Goal: Information Seeking & Learning: Learn about a topic

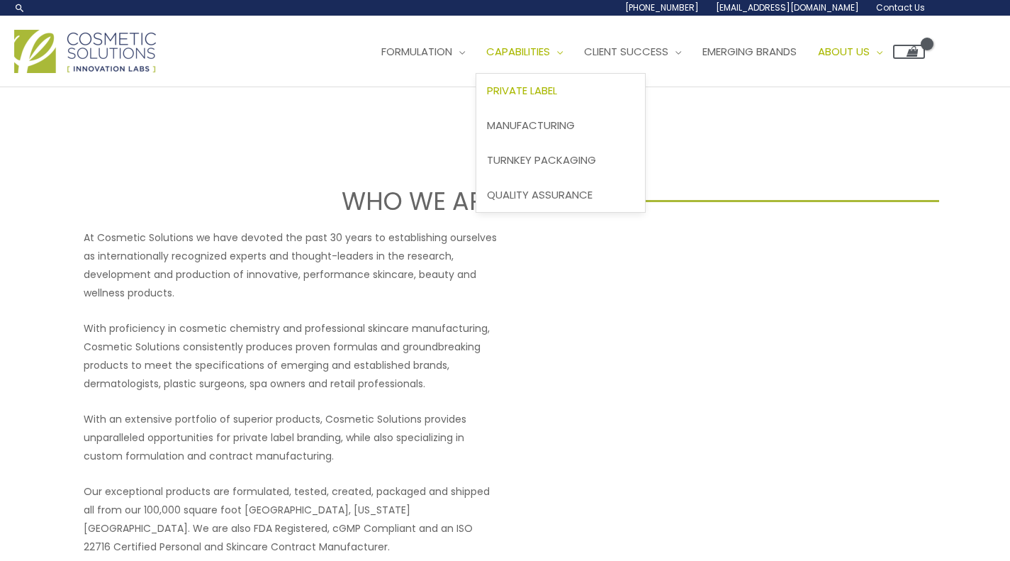
click at [487, 98] on span "Private Label" at bounding box center [522, 90] width 70 height 15
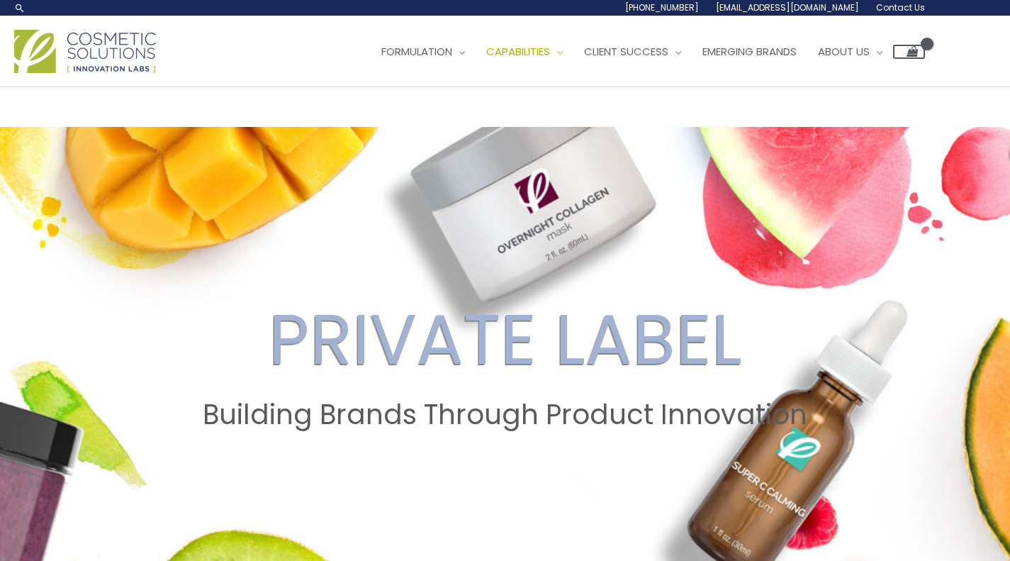
drag, startPoint x: 1014, startPoint y: 62, endPoint x: 915, endPoint y: 337, distance: 291.7
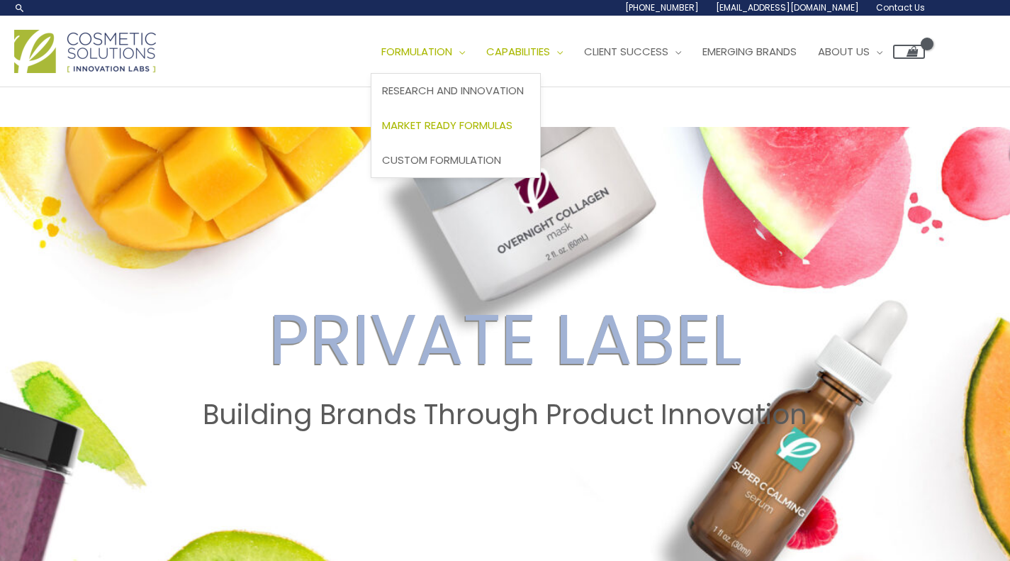
click at [382, 133] on span "Market Ready Formulas" at bounding box center [447, 125] width 130 height 15
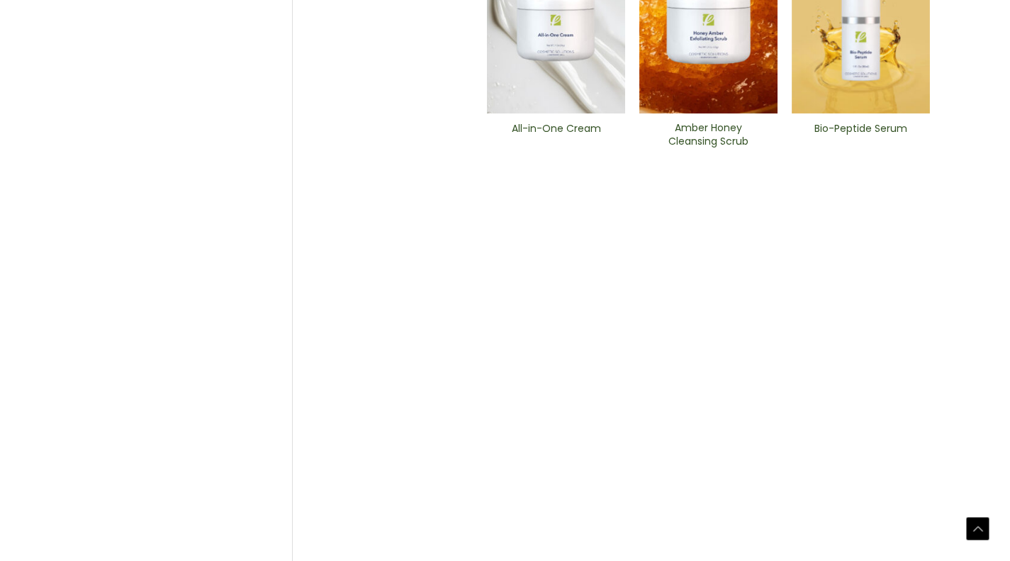
scroll to position [740, 0]
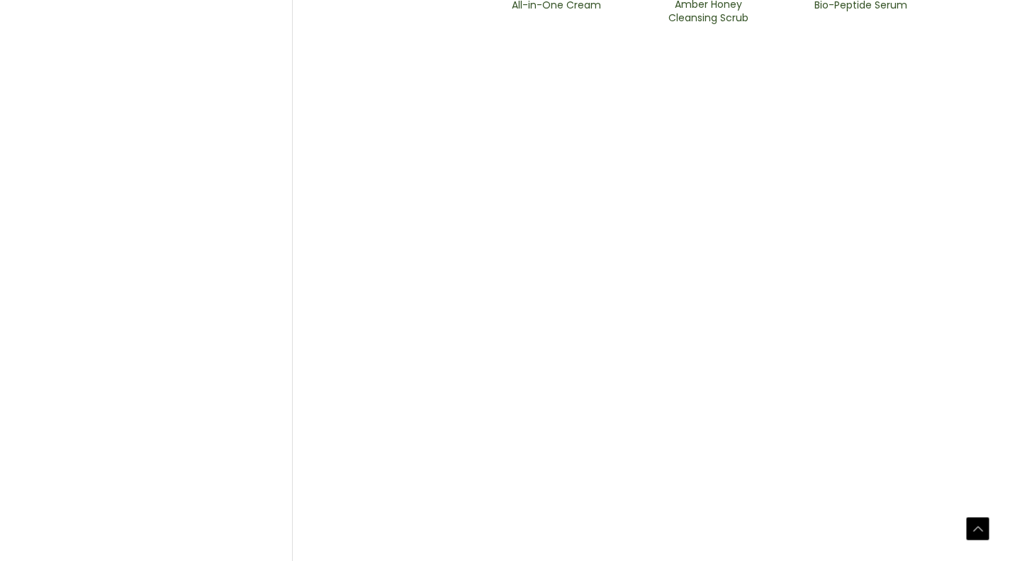
scroll to position [927, 0]
click at [870, 22] on h2 "Bio-Peptide ​Serum" at bounding box center [861, 8] width 114 height 27
click at [547, 22] on h2 "All-in-One ​Cream" at bounding box center [556, 8] width 114 height 27
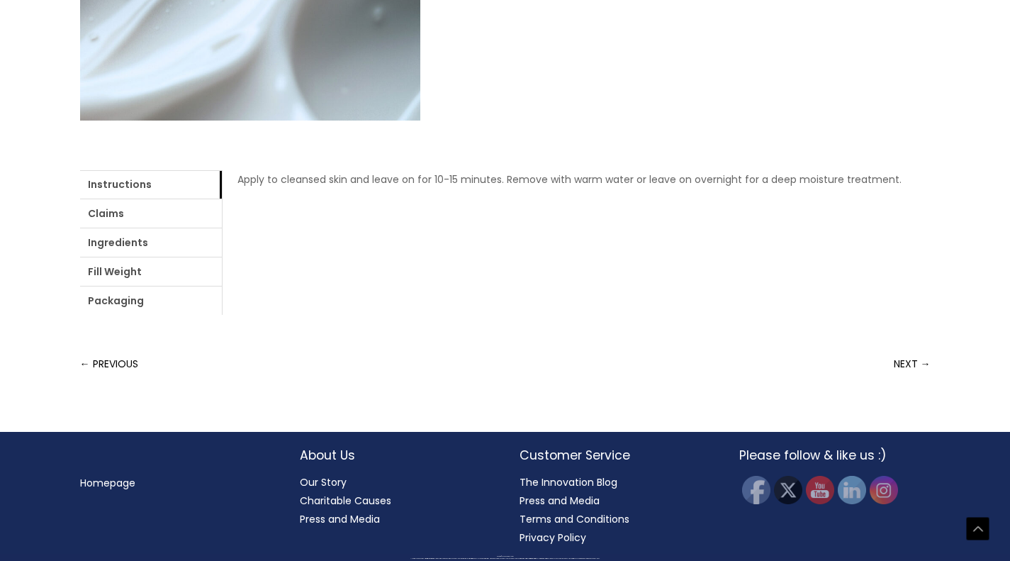
scroll to position [496, 0]
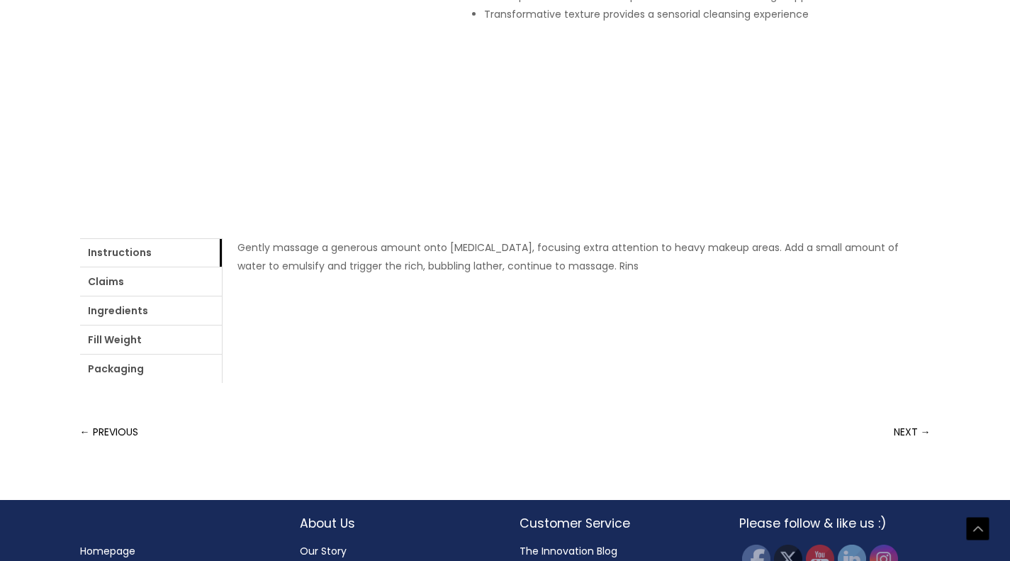
scroll to position [420, 0]
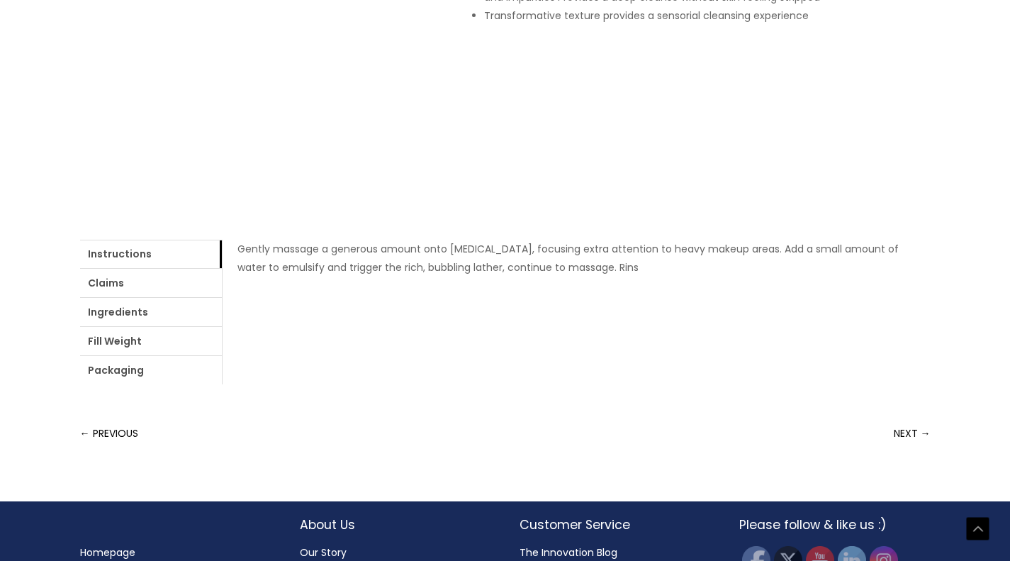
drag, startPoint x: 1016, startPoint y: 114, endPoint x: 997, endPoint y: 276, distance: 162.7
click at [997, 276] on html "Skip to content Search... 1.888.883.0540 info@naturalskincare.com Contact Us Ma…" at bounding box center [505, 105] width 1010 height 1051
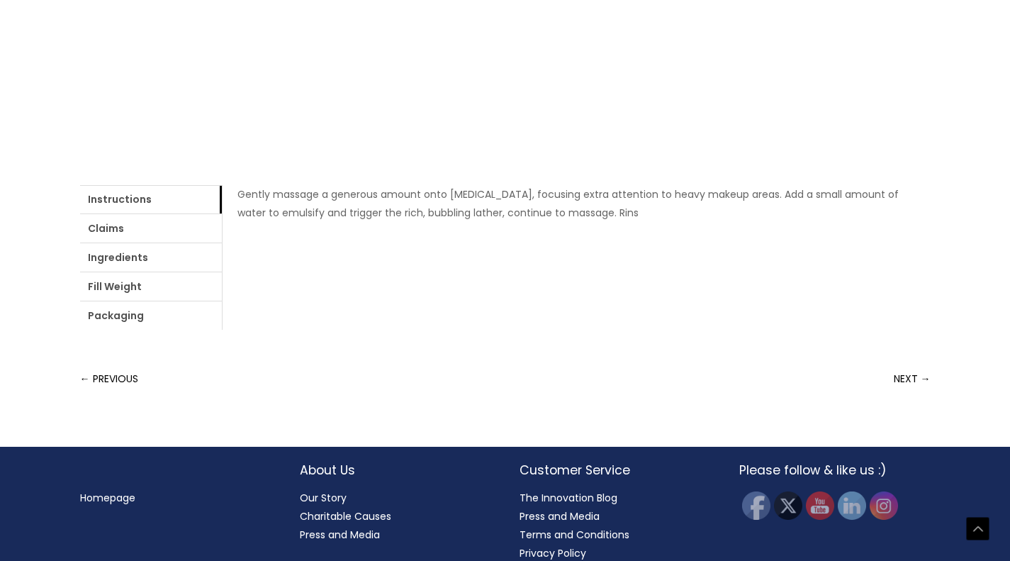
scroll to position [476, 0]
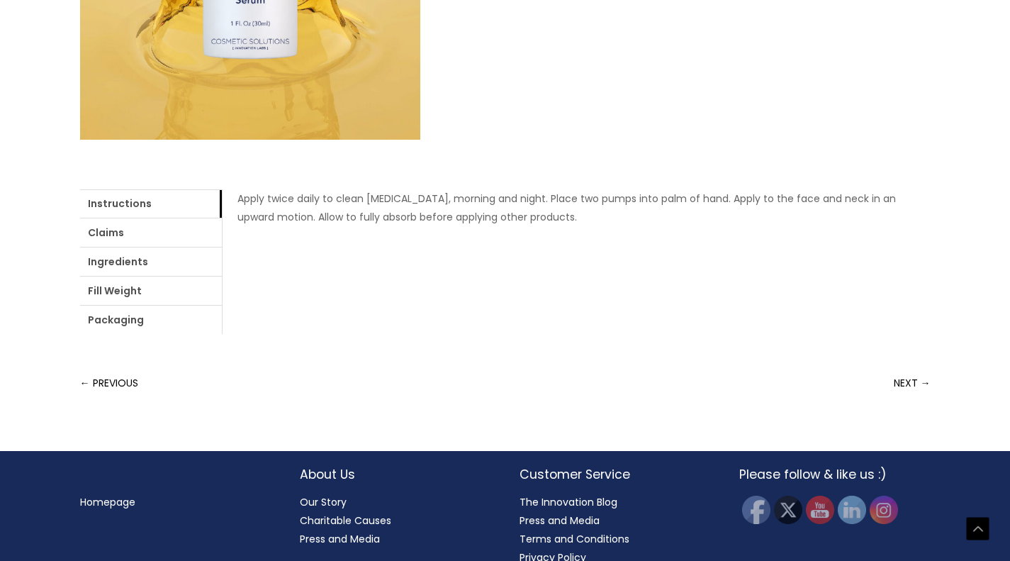
scroll to position [463, 0]
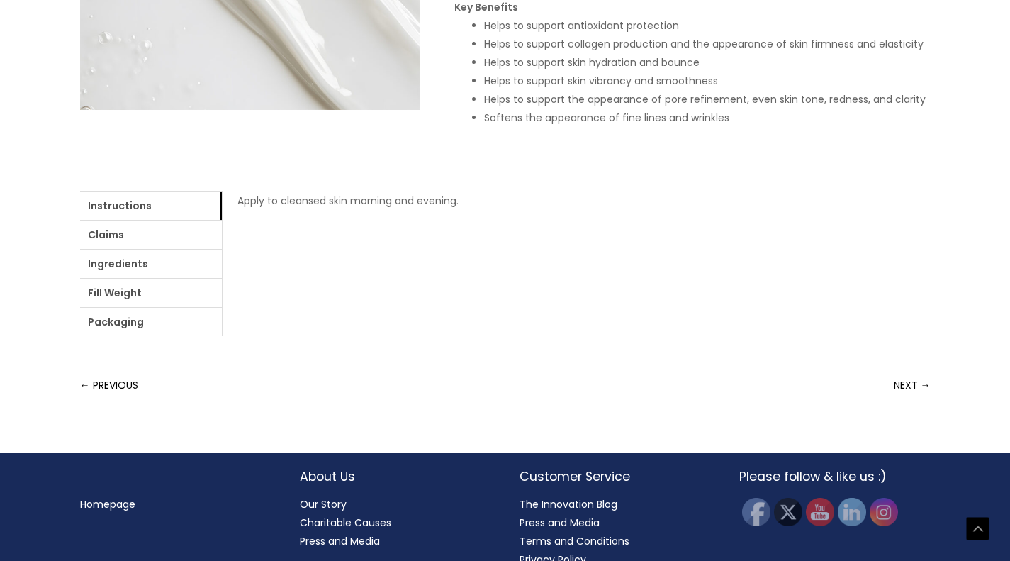
scroll to position [513, 0]
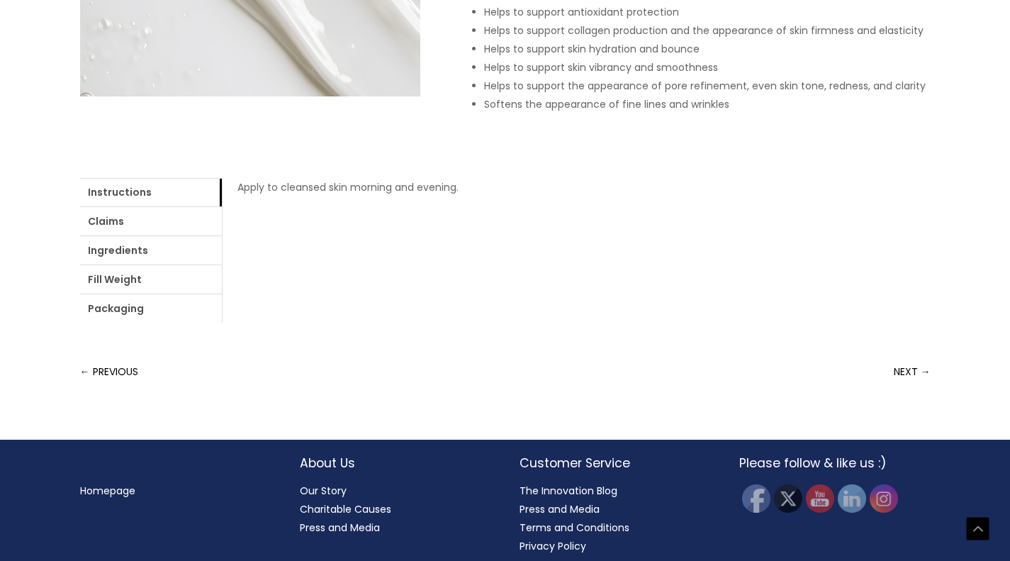
drag, startPoint x: 1016, startPoint y: 160, endPoint x: 1012, endPoint y: 352, distance: 191.4
click at [1009, 352] on html "Skip to content Search... 1.888.883.0540 info@naturalskincare.com Contact Us Ma…" at bounding box center [505, 28] width 1010 height 1082
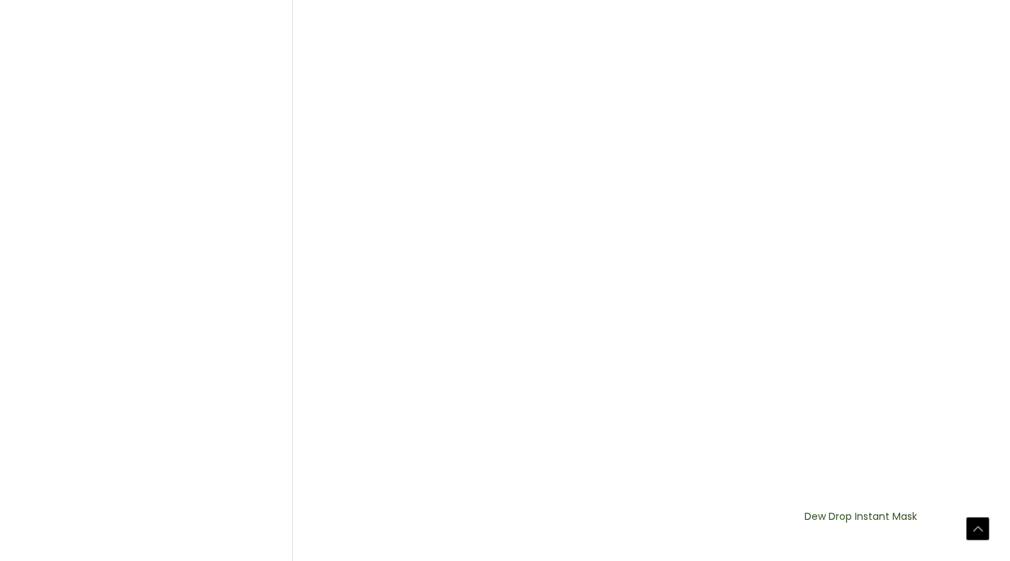
scroll to position [775, 0]
drag, startPoint x: 1016, startPoint y: 153, endPoint x: 932, endPoint y: 420, distance: 279.4
click at [932, 420] on html "Skip to content Search... 1.888.883.0540 info@naturalskincare.com Contact Us Ma…" at bounding box center [505, 271] width 1010 height 2093
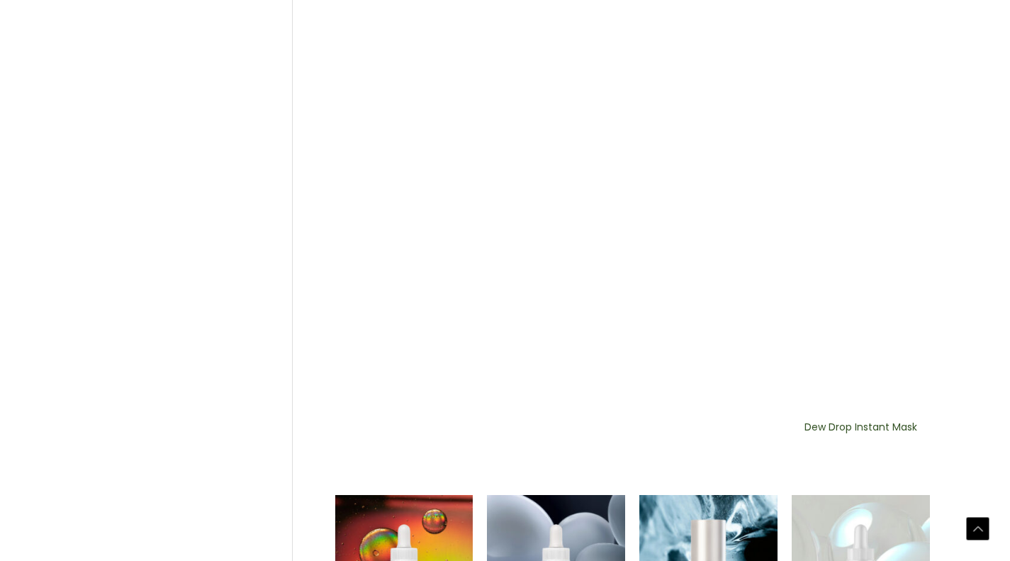
scroll to position [968, 0]
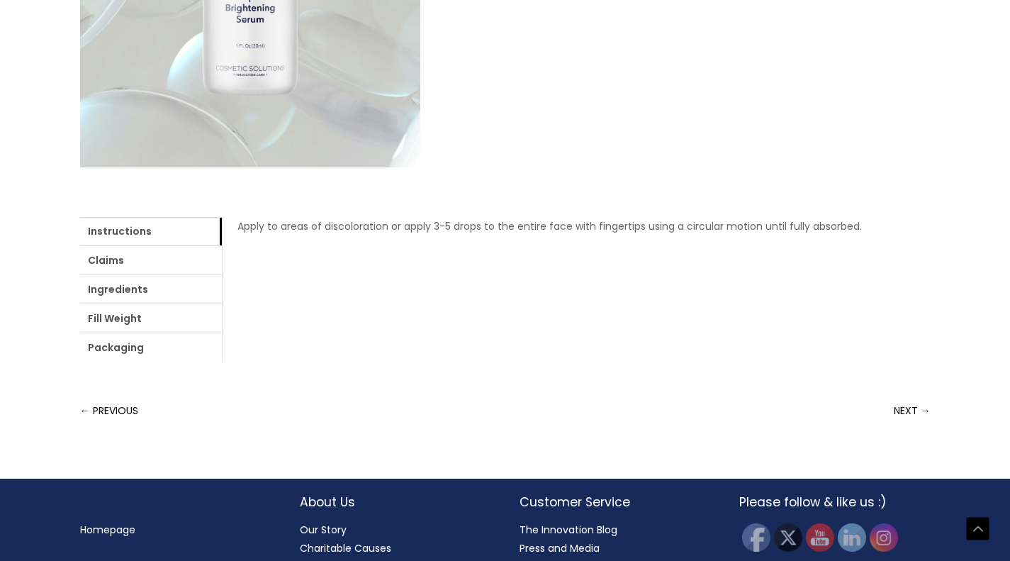
scroll to position [441, 0]
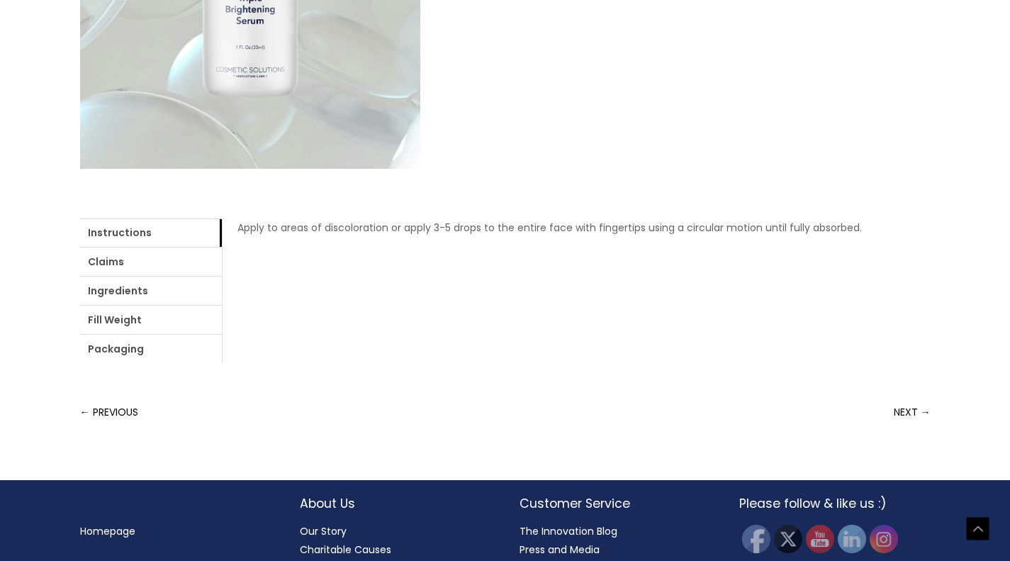
drag, startPoint x: 980, startPoint y: 337, endPoint x: 315, endPoint y: 291, distance: 666.5
click at [315, 291] on div "← PREVIOUS NEXT → Home / Market Ready Formulas / PIgment Correction / Triple ​B…" at bounding box center [505, 63] width 1010 height 834
click at [561, 363] on div "Home / Market Ready Formulas / PIgment Correction / Triple ​Brightening Serum T…" at bounding box center [505, 45] width 851 height 634
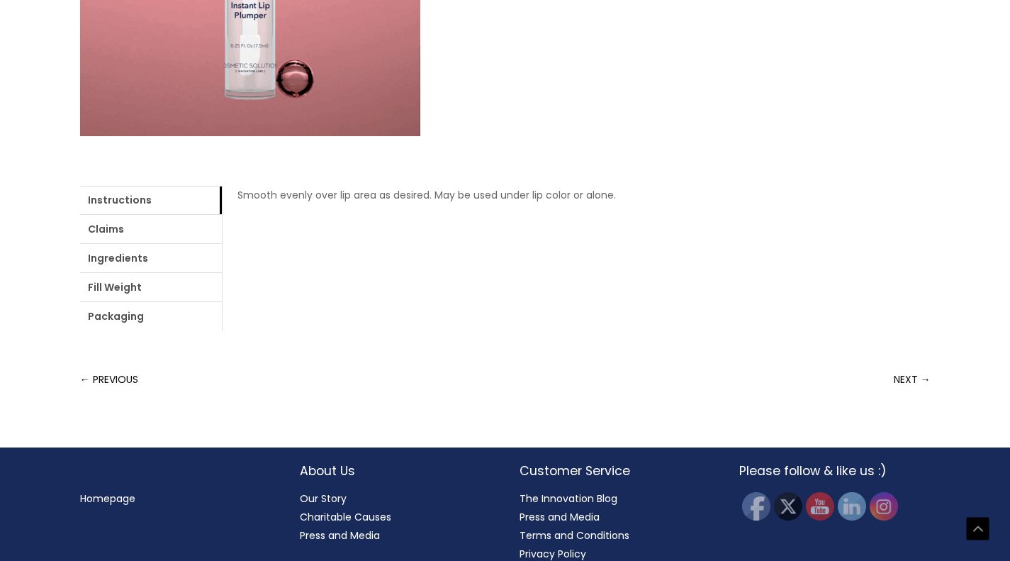
scroll to position [464, 0]
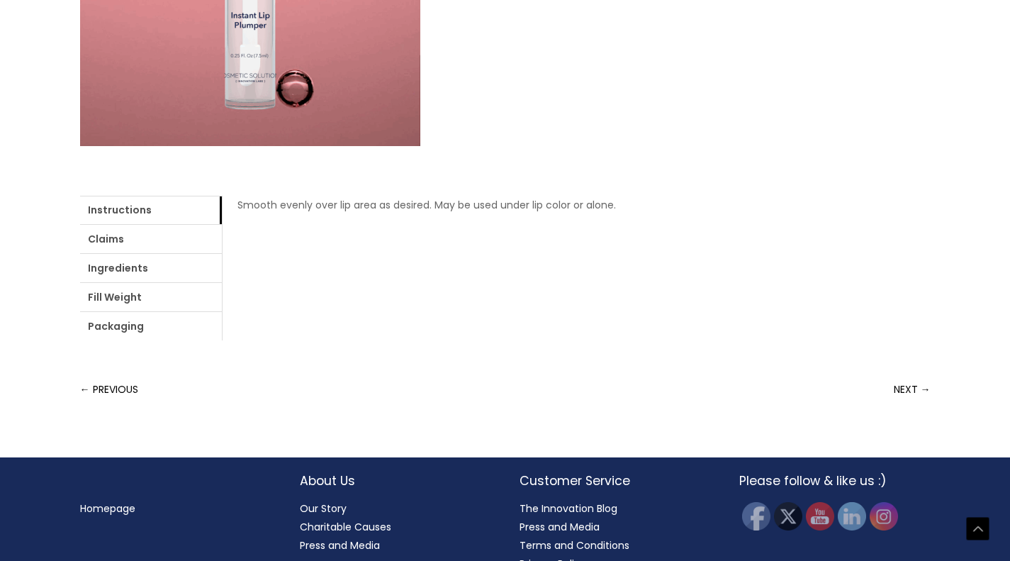
drag, startPoint x: 1018, startPoint y: 160, endPoint x: 968, endPoint y: 346, distance: 192.2
click at [968, 346] on html "Skip to content Search... [PHONE_NUMBER] [EMAIL_ADDRESS][DOMAIN_NAME] Contact U…" at bounding box center [505, 61] width 1010 height 1051
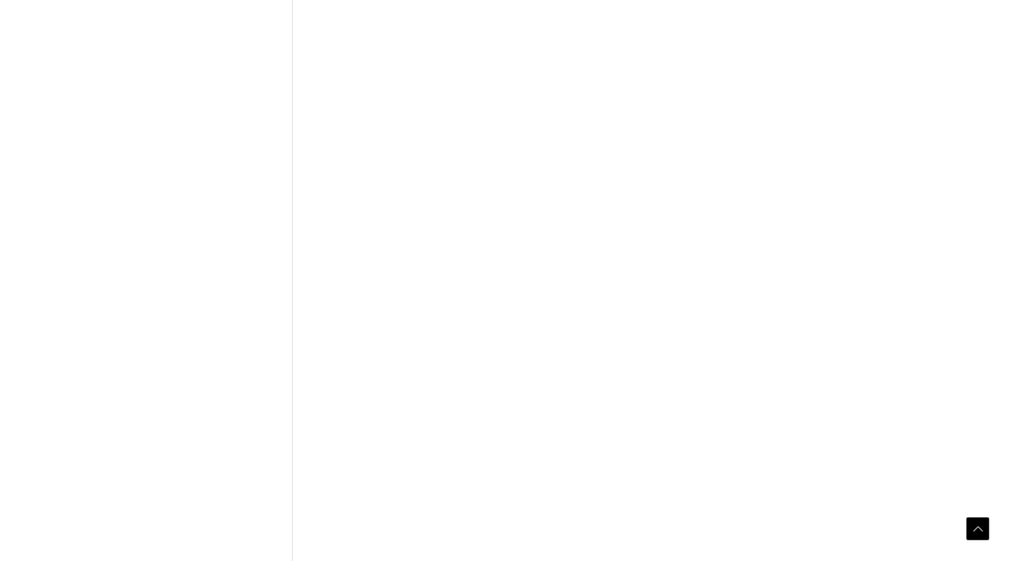
scroll to position [850, 0]
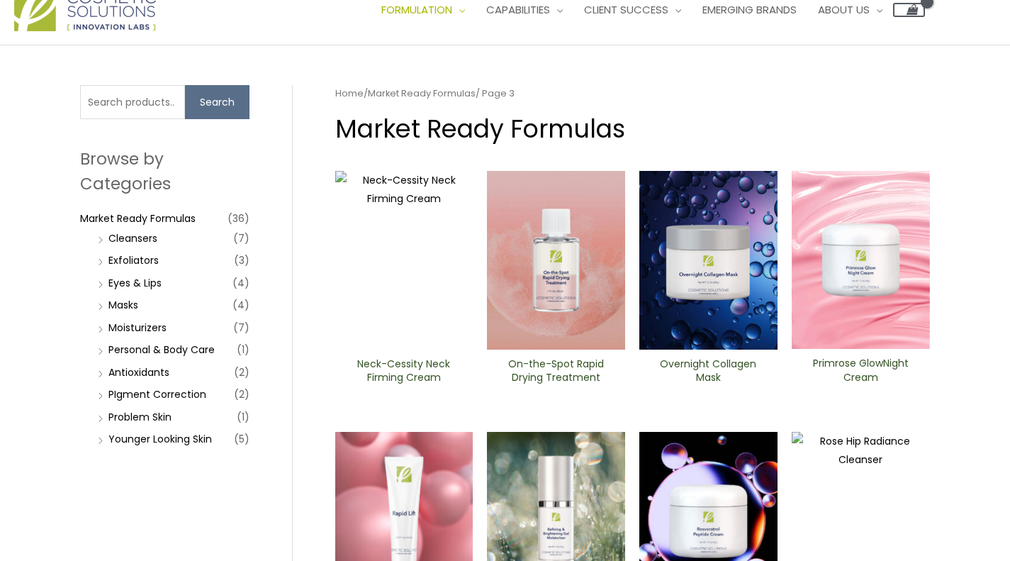
scroll to position [0, 0]
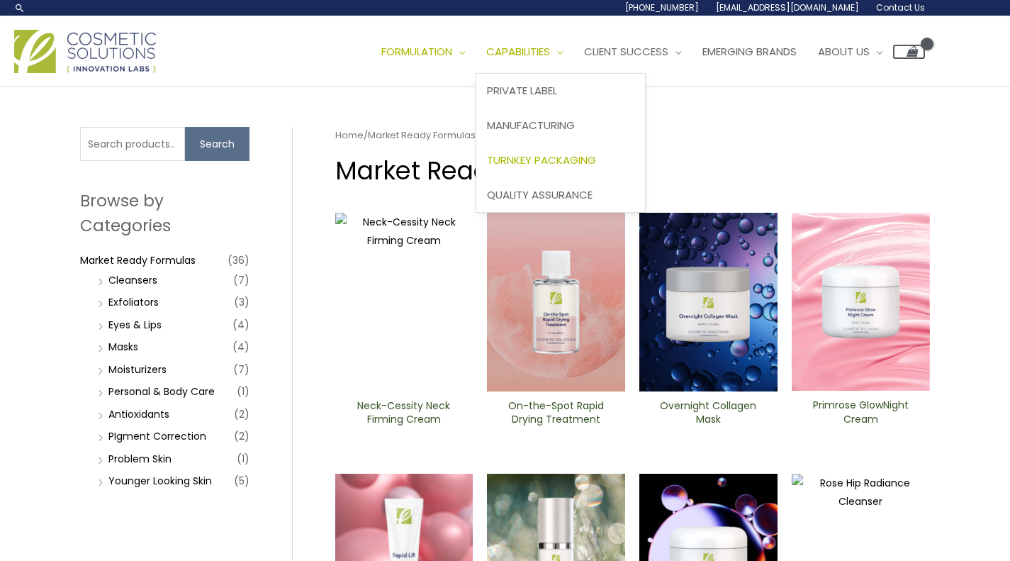
click at [487, 167] on span "Turnkey Packaging" at bounding box center [541, 159] width 109 height 15
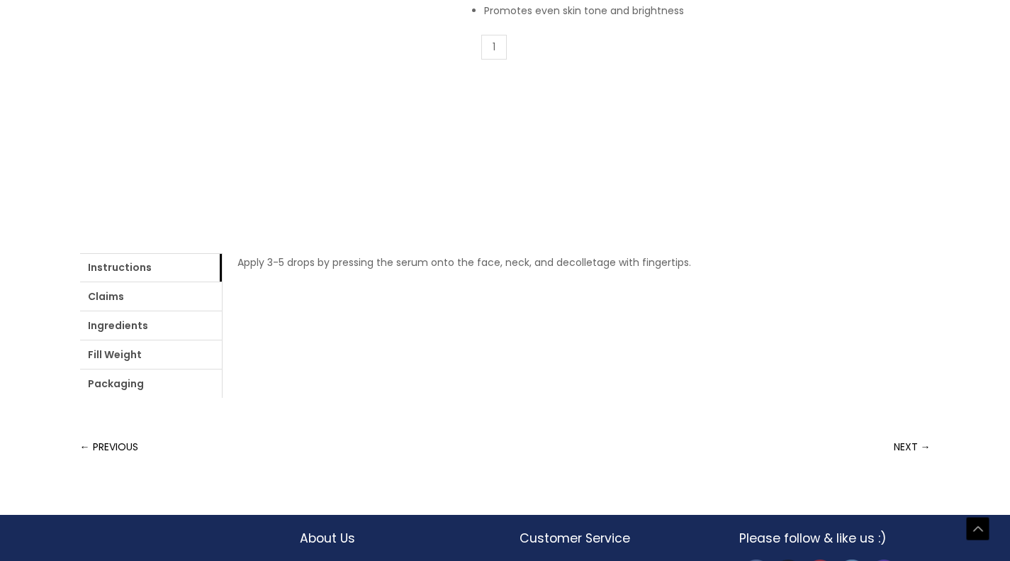
scroll to position [361, 0]
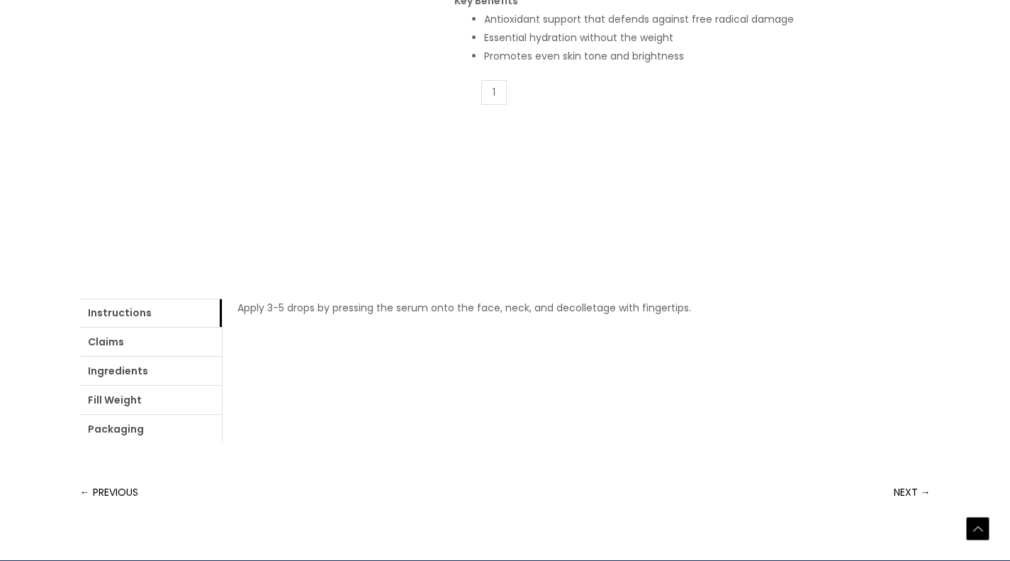
drag, startPoint x: 1018, startPoint y: 145, endPoint x: 1010, endPoint y: 289, distance: 144.8
click at [1009, 289] on html "Skip to content Search... [PHONE_NUMBER] [EMAIL_ADDRESS][DOMAIN_NAME] Contact U…" at bounding box center [505, 164] width 1010 height 1051
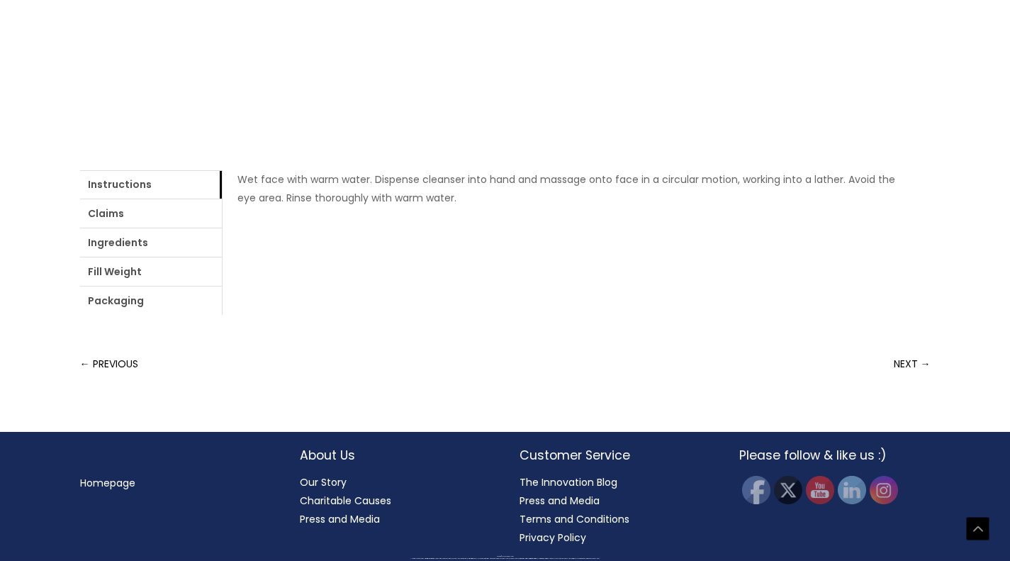
scroll to position [430, 0]
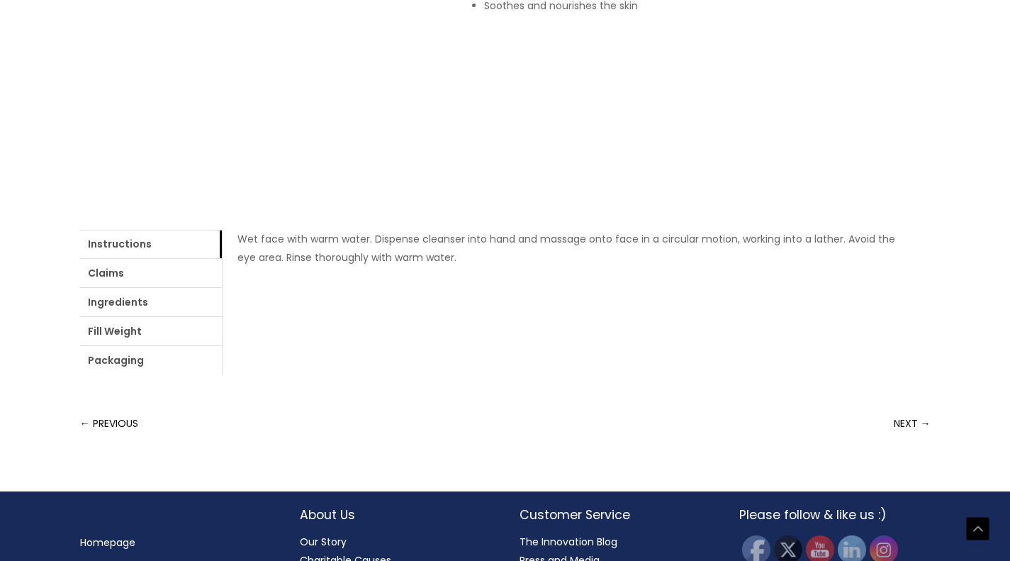
drag, startPoint x: 1019, startPoint y: 129, endPoint x: 960, endPoint y: 297, distance: 178.0
click at [960, 297] on html "Skip to content Search... 1.888.883.0540 info@naturalskincare.com Contact Us Ma…" at bounding box center [505, 95] width 1010 height 1050
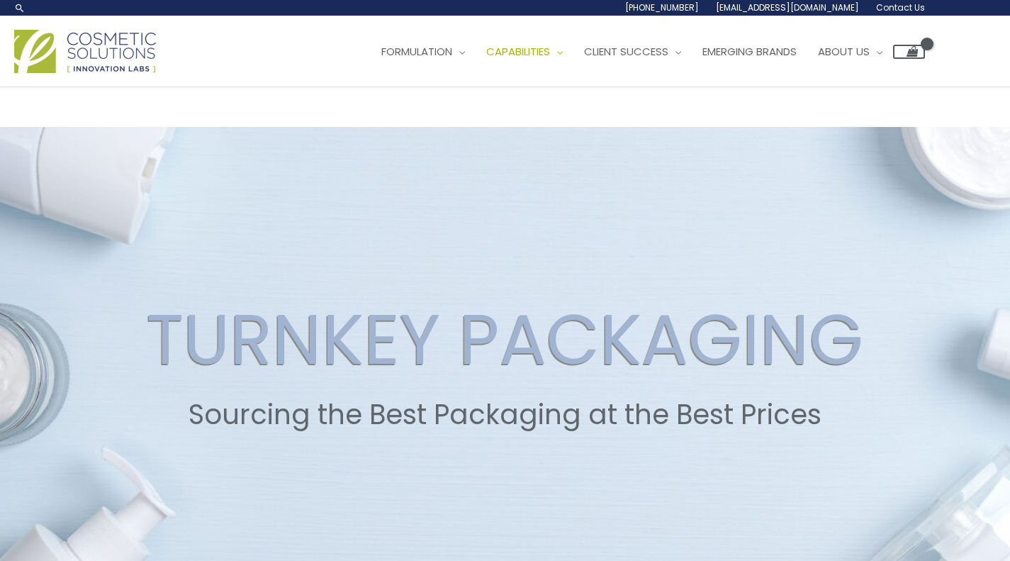
click at [762, 87] on header "Search... [PHONE_NUMBER] [EMAIL_ADDRESS][DOMAIN_NAME] Contact Us Main Menu Form…" at bounding box center [505, 43] width 1010 height 87
